Goal: Task Accomplishment & Management: Manage account settings

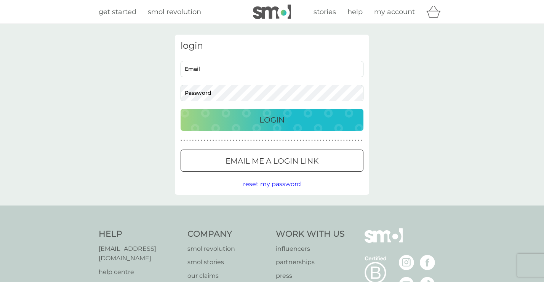
click at [222, 74] on input "Email" at bounding box center [272, 69] width 183 height 16
type input "emmalusher@icloud.com"
click at [247, 74] on input "emmalusher@icloud.com" at bounding box center [272, 69] width 183 height 16
click at [123, 99] on div "login emmalusher@icloud.com Email Password Login ● ● ● ● ● ● ● ● ● ● ● ● ● ● ● …" at bounding box center [272, 115] width 544 height 182
click at [243, 80] on div "emmalusher@icloud.com Email Password" at bounding box center [272, 81] width 189 height 40
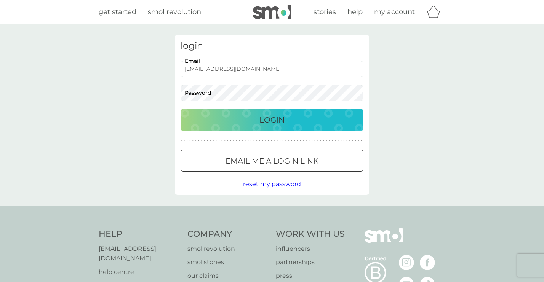
click at [252, 72] on input "emmalusher@icloud.com" at bounding box center [272, 69] width 183 height 16
click at [259, 127] on button "Login" at bounding box center [272, 120] width 183 height 22
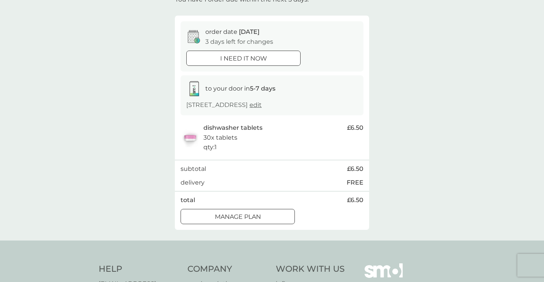
scroll to position [56, 0]
click at [232, 217] on div at bounding box center [237, 216] width 27 height 8
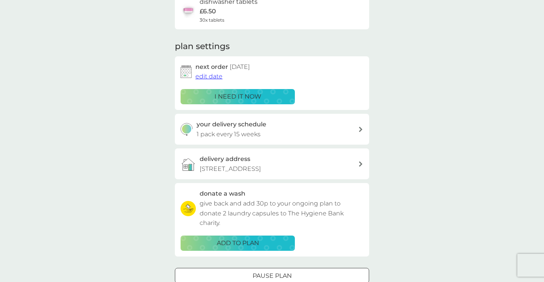
scroll to position [73, 0]
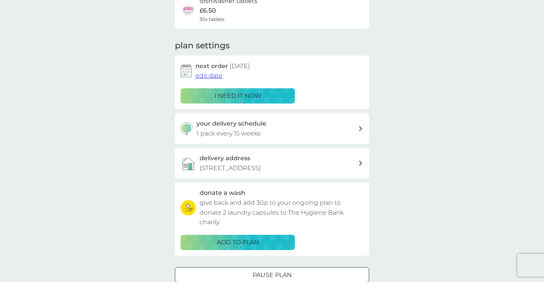
click at [209, 75] on span "edit date" at bounding box center [208, 75] width 27 height 7
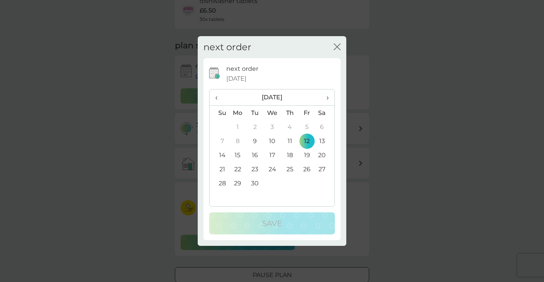
click at [307, 169] on td "26" at bounding box center [306, 169] width 17 height 14
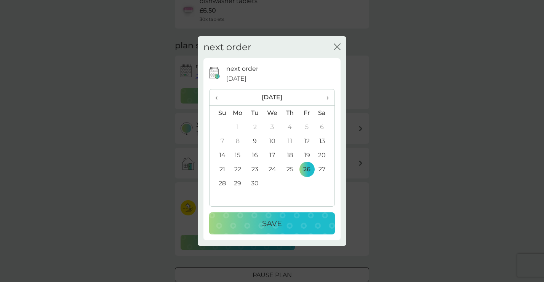
click at [312, 221] on div "Save" at bounding box center [272, 223] width 110 height 12
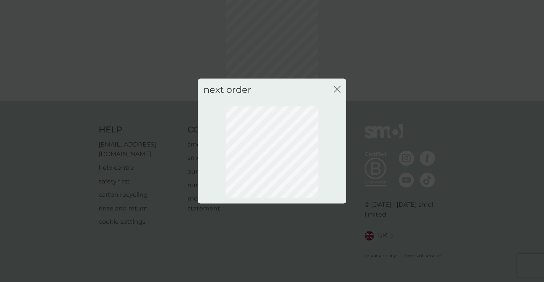
scroll to position [37, 0]
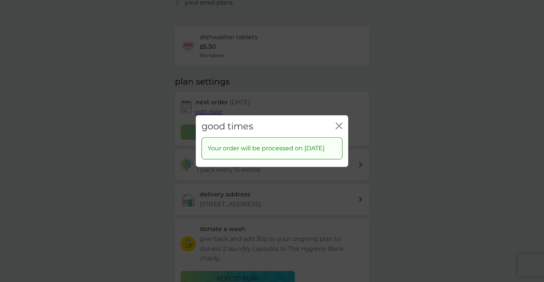
click at [338, 122] on icon "close" at bounding box center [339, 125] width 7 height 7
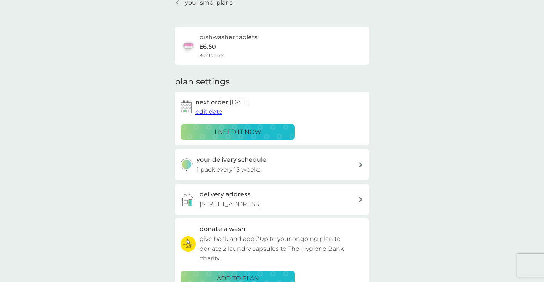
scroll to position [0, 0]
